Goal: Information Seeking & Learning: Learn about a topic

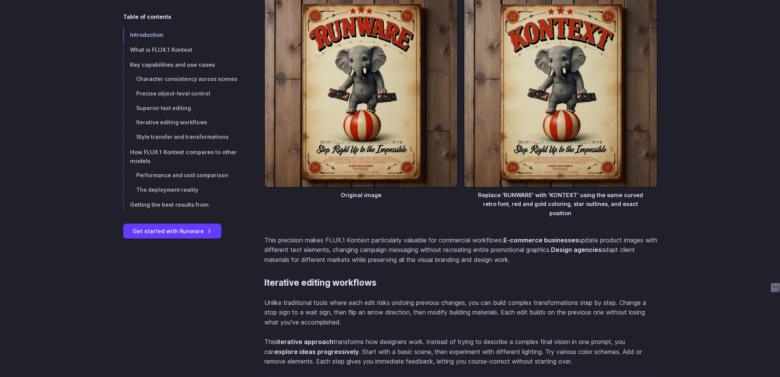
scroll to position [4065, 0]
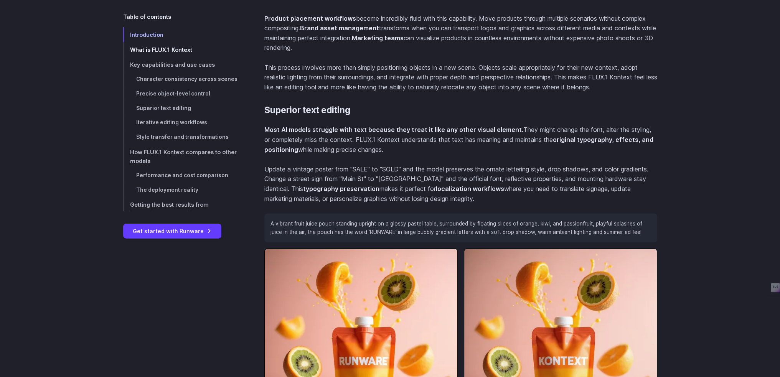
click at [130, 53] on span "What is FLUX.1 Kontext" at bounding box center [161, 49] width 62 height 7
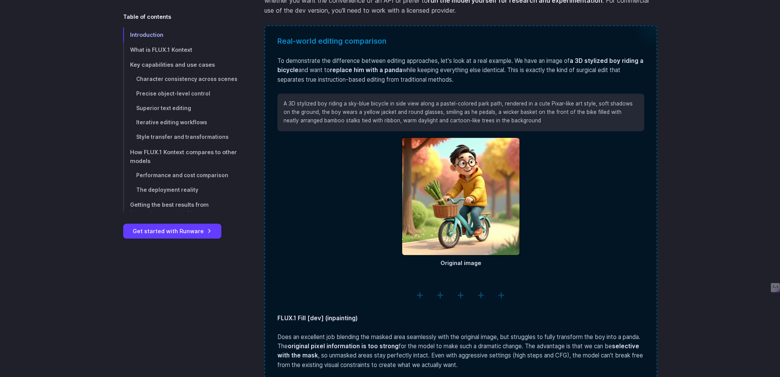
scroll to position [1124, 0]
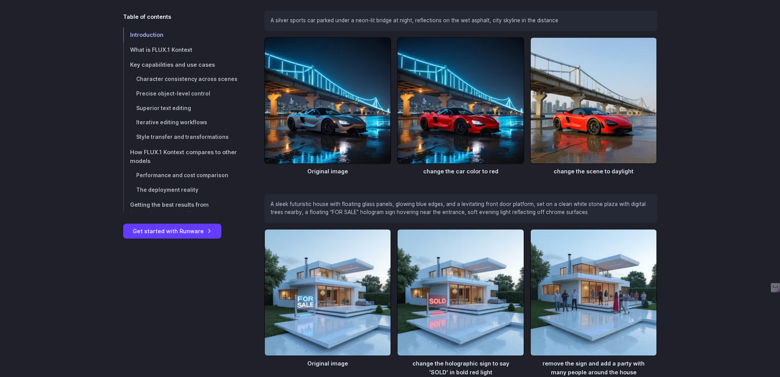
scroll to position [498, 0]
drag, startPoint x: 237, startPoint y: 91, endPoint x: 452, endPoint y: 105, distance: 216.3
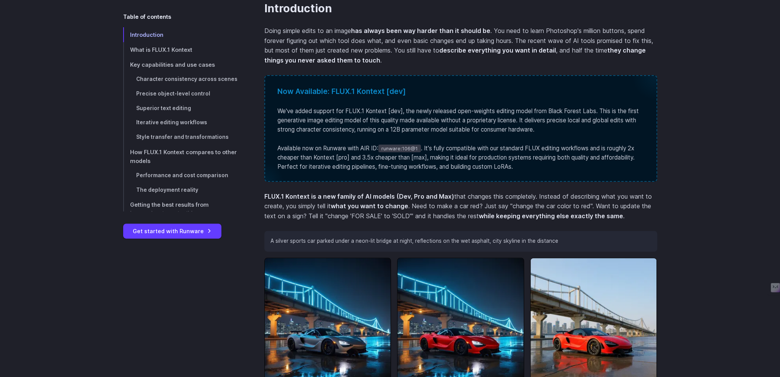
scroll to position [268, 0]
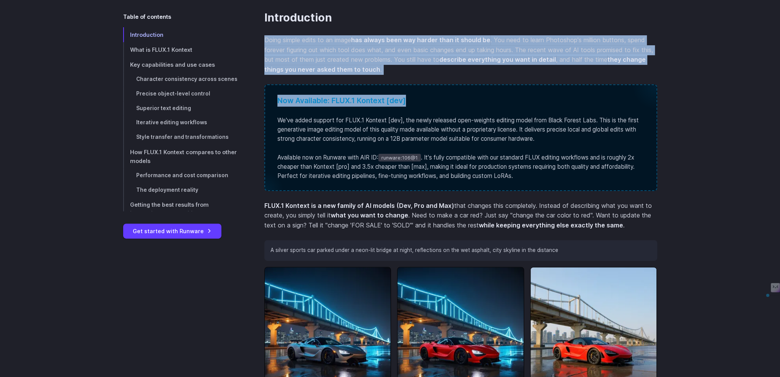
drag, startPoint x: 230, startPoint y: 115, endPoint x: 449, endPoint y: 160, distance: 222.7
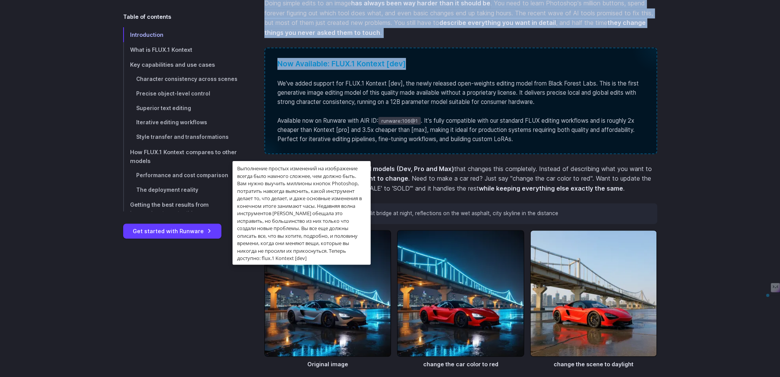
scroll to position [307, 0]
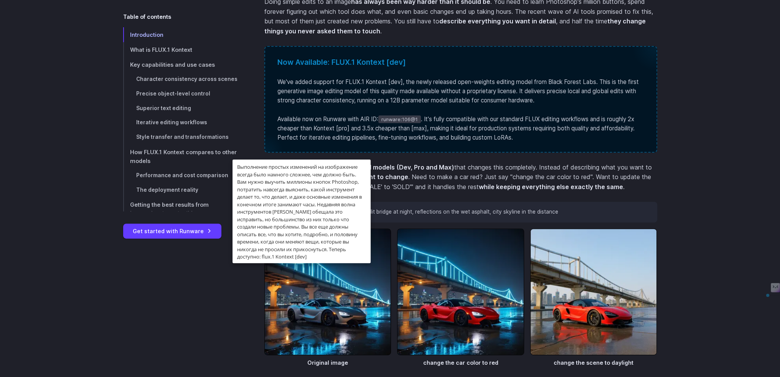
click at [417, 123] on section "Introduction Doing simple edits to an image has always been way harder than it …" at bounding box center [460, 299] width 393 height 653
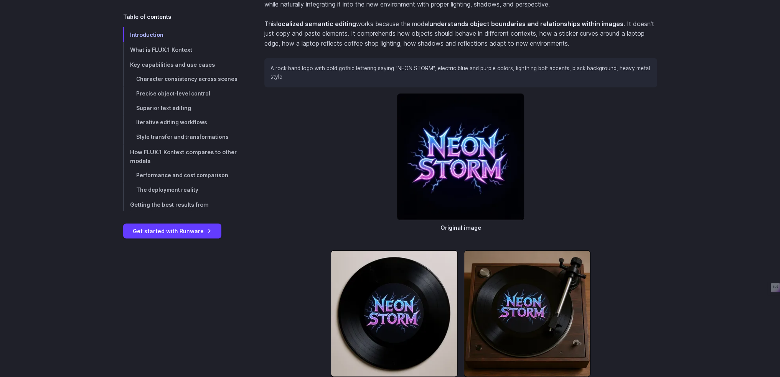
scroll to position [2646, 0]
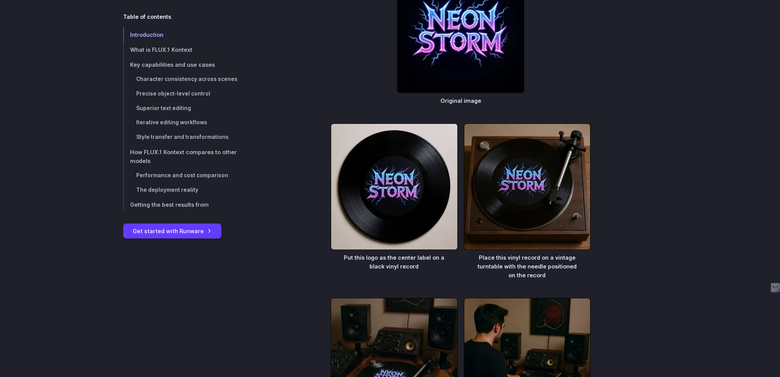
scroll to position [2799, 0]
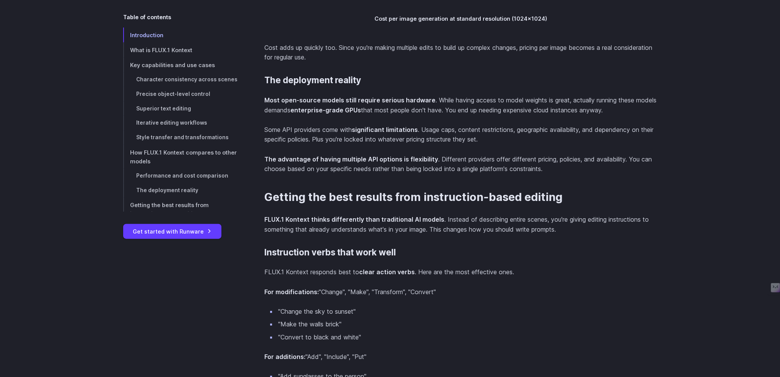
scroll to position [6174, 0]
